Goal: Task Accomplishment & Management: Complete application form

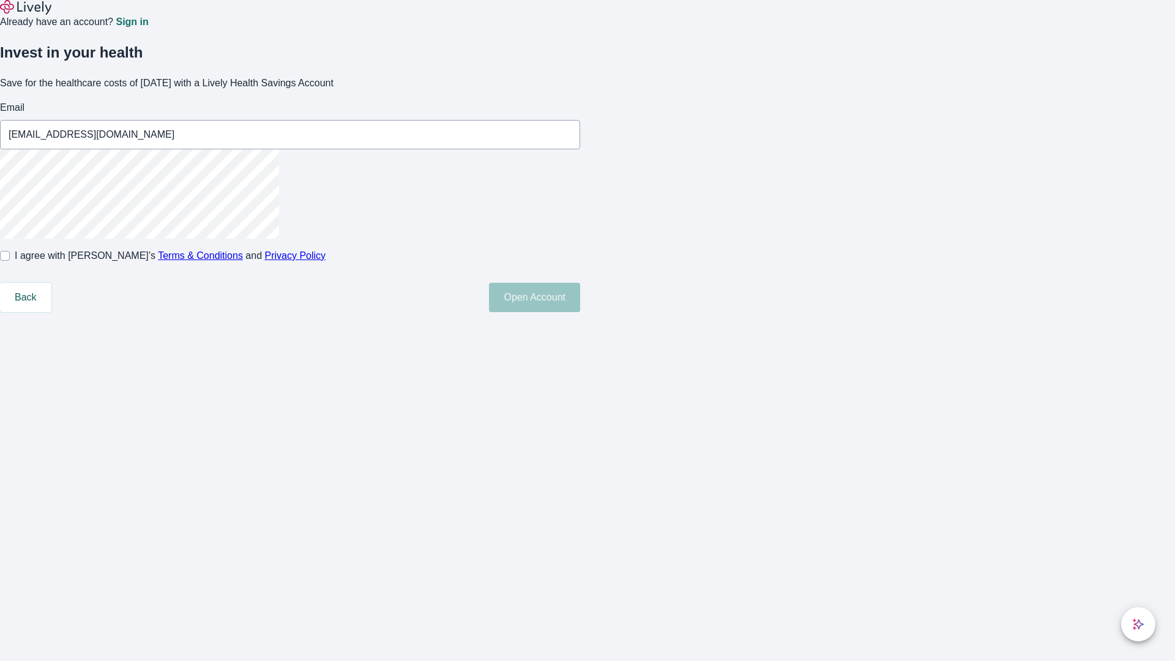
click at [10, 261] on input "I agree with Lively’s Terms & Conditions and Privacy Policy" at bounding box center [5, 256] width 10 height 10
checkbox input "true"
click at [580, 312] on button "Open Account" at bounding box center [534, 297] width 91 height 29
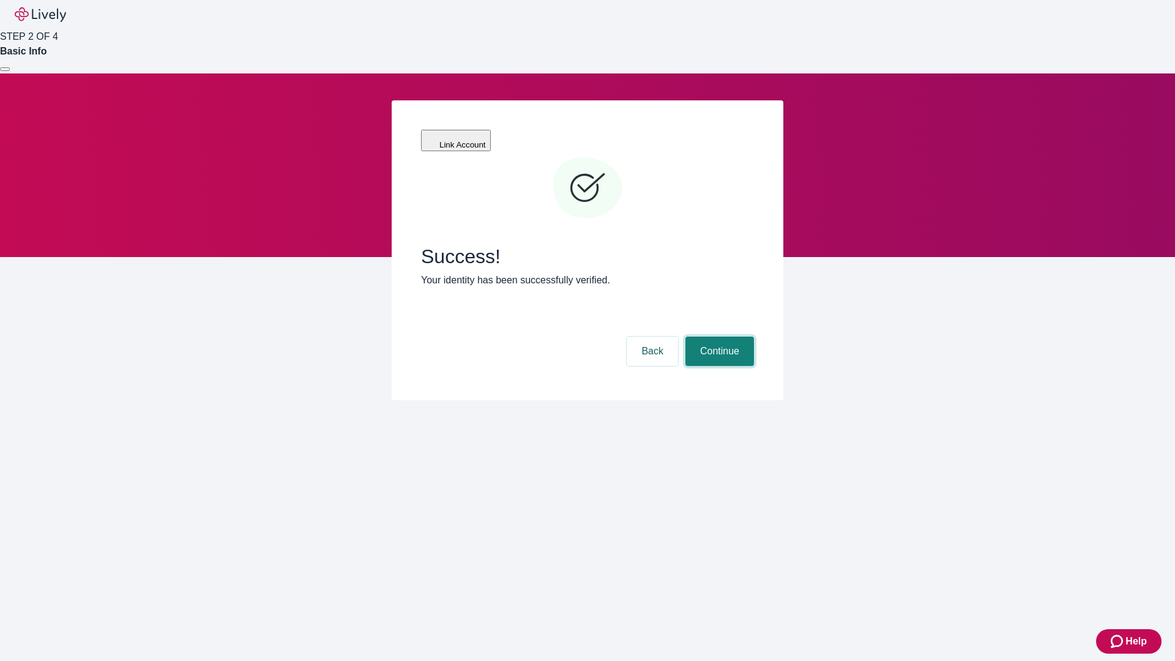
click at [718, 337] on button "Continue" at bounding box center [719, 351] width 69 height 29
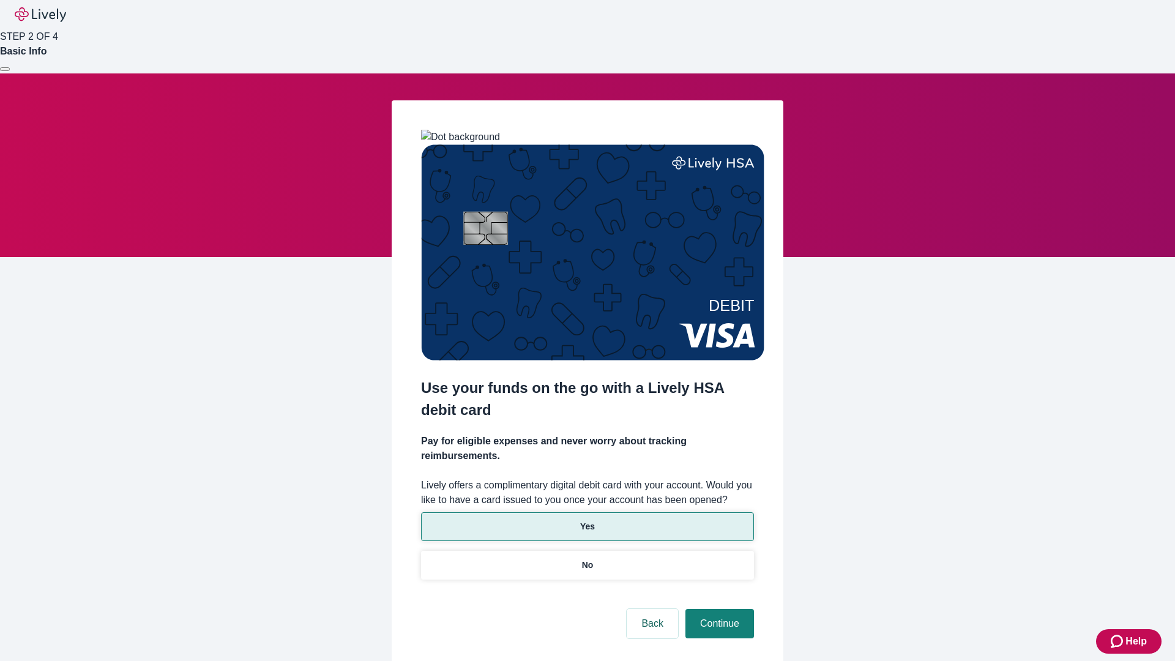
click at [587, 520] on p "Yes" at bounding box center [587, 526] width 15 height 13
click at [718, 609] on button "Continue" at bounding box center [719, 623] width 69 height 29
